Goal: Find specific page/section: Find specific page/section

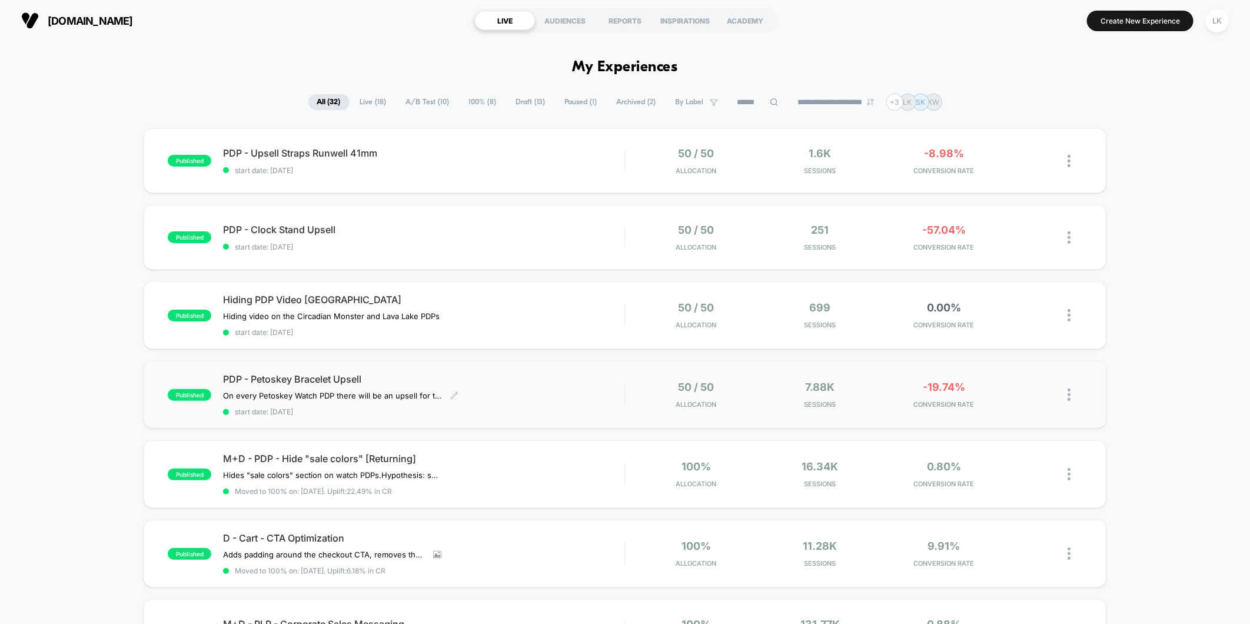
click at [450, 387] on div "PDP - Petoskey Bracelet Upsell On every Petoskey Watch PDP there will be an ups…" at bounding box center [423, 394] width 401 height 43
click at [411, 224] on div "published PDP - Clock Stand Upsell start date: [DATE] 50 / 50 Allocation 251 Se…" at bounding box center [625, 237] width 963 height 65
click at [360, 150] on span "PDP - Upsell Straps Runwell 41mm Click to edit experience details" at bounding box center [423, 153] width 401 height 12
